Goal: Check status: Check status

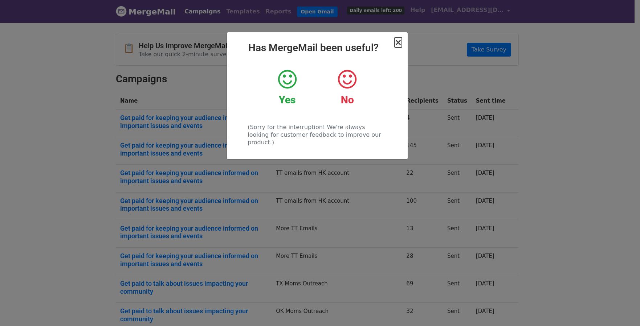
click at [400, 42] on span "×" at bounding box center [397, 42] width 7 height 10
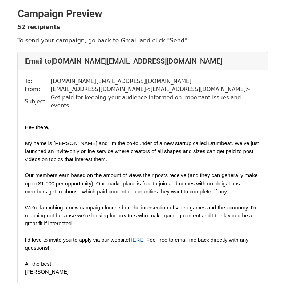
click at [140, 237] on link "HERE" at bounding box center [135, 240] width 15 height 6
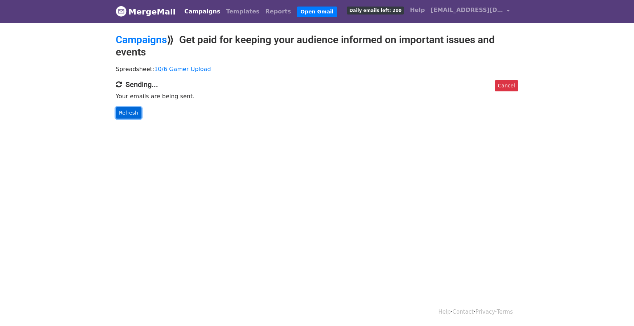
click at [126, 116] on link "Refresh" at bounding box center [129, 112] width 26 height 11
